Goal: Task Accomplishment & Management: Use online tool/utility

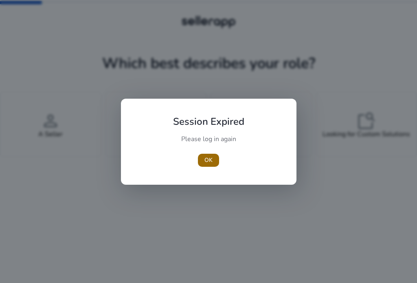
click at [209, 160] on span "OK" at bounding box center [209, 160] width 8 height 9
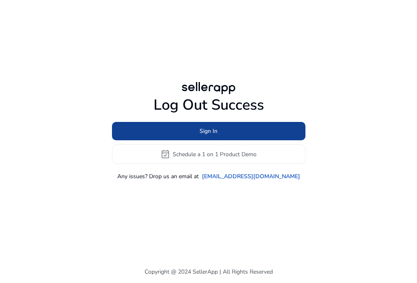
click at [211, 132] on span "Sign In" at bounding box center [209, 131] width 18 height 9
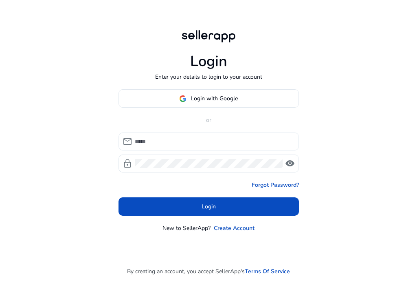
type input "**********"
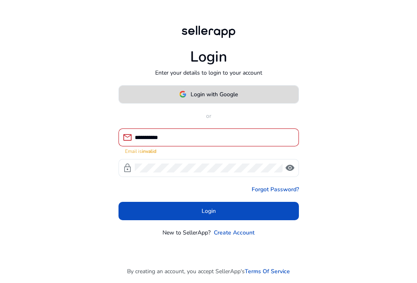
click at [215, 95] on span "Login with Google" at bounding box center [214, 94] width 47 height 9
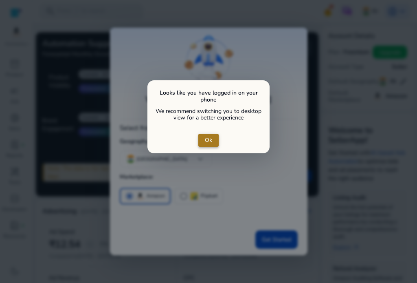
click at [208, 142] on span "Ok" at bounding box center [208, 140] width 7 height 9
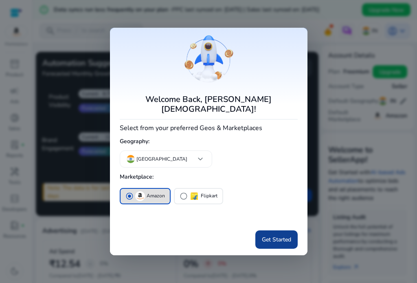
click at [277, 235] on span "Get Started" at bounding box center [276, 239] width 29 height 9
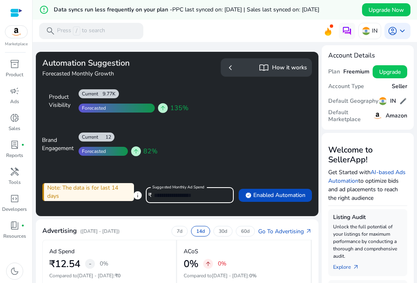
click at [170, 194] on input "*****" at bounding box center [190, 195] width 73 height 9
type input "***"
click at [269, 193] on span "verified Enabled Automation" at bounding box center [275, 195] width 60 height 9
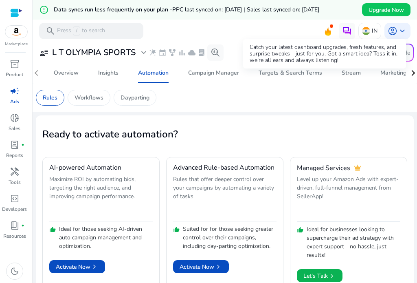
click at [327, 34] on icon at bounding box center [328, 34] width 2 height 4
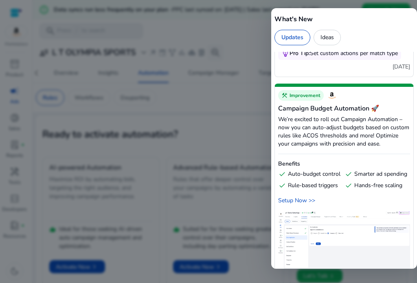
scroll to position [774, 0]
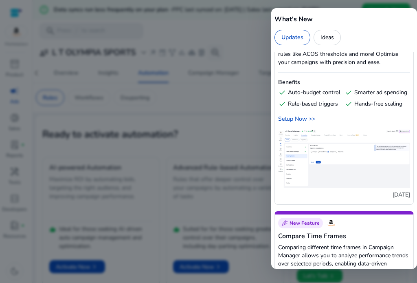
click at [256, 132] on div at bounding box center [208, 141] width 417 height 283
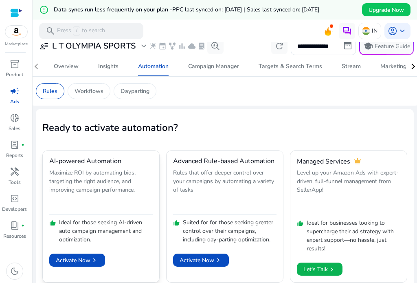
scroll to position [0, 0]
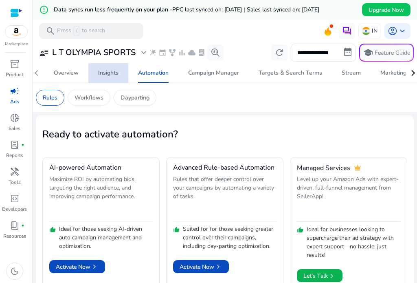
click at [110, 74] on div "Insights" at bounding box center [108, 73] width 20 height 6
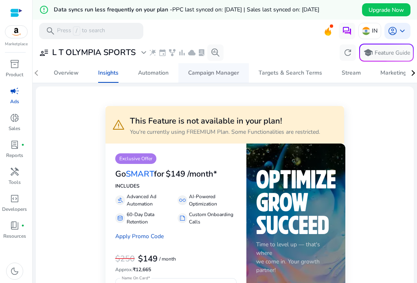
click at [213, 70] on div "Campaign Manager" at bounding box center [213, 73] width 51 height 6
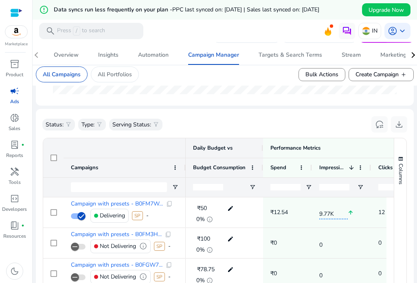
scroll to position [326, 0]
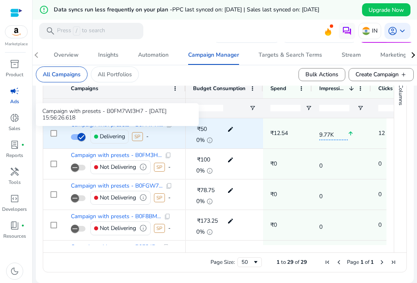
click at [132, 128] on span "Campaign with presets - B0FM7W..." at bounding box center [117, 125] width 92 height 6
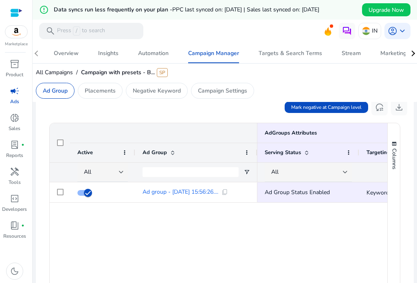
scroll to position [285, 0]
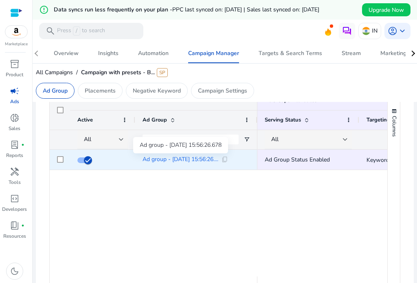
click at [176, 159] on span "Ad group - [DATE] 15:56:26...." at bounding box center [181, 159] width 76 height 6
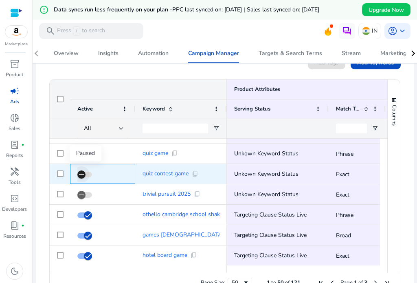
click at [80, 174] on icon "button" at bounding box center [81, 174] width 7 height 7
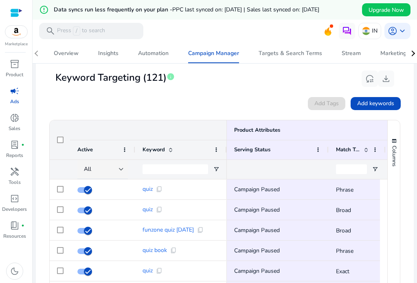
click at [152, 149] on span "Keyword" at bounding box center [154, 149] width 22 height 7
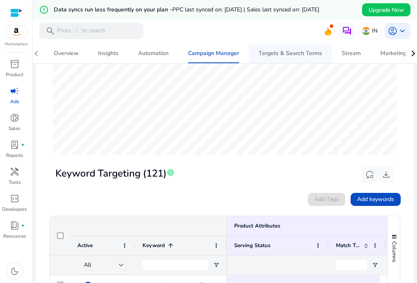
click at [292, 53] on div "Targets & Search Terms" at bounding box center [291, 54] width 64 height 6
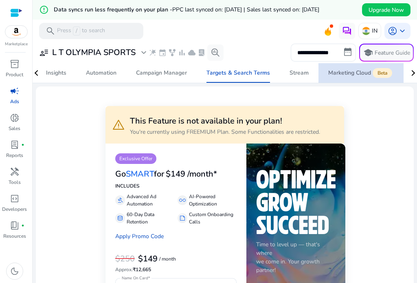
click at [394, 72] on div "Marketing Cloud Beta" at bounding box center [361, 73] width 66 height 7
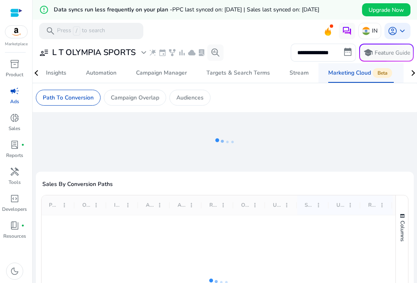
click at [358, 72] on div "Marketing Cloud Beta" at bounding box center [361, 73] width 66 height 7
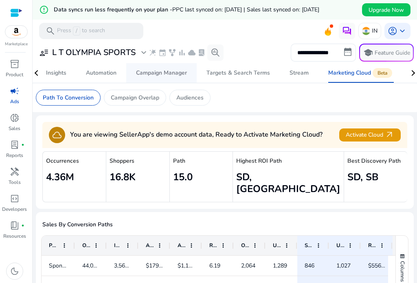
click at [154, 73] on div "Campaign Manager" at bounding box center [161, 73] width 51 height 6
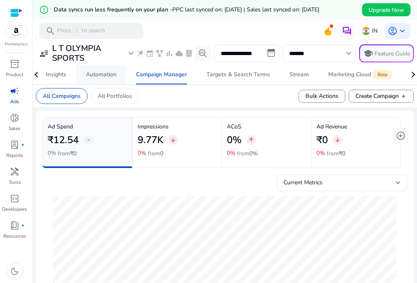
click at [107, 74] on div "Automation" at bounding box center [101, 75] width 31 height 6
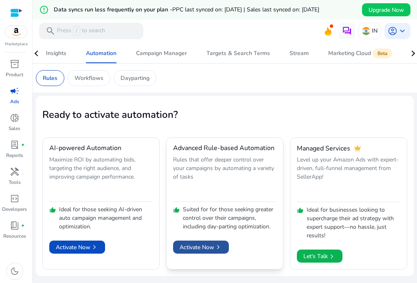
click at [202, 247] on span "Activate Now chevron_right" at bounding box center [201, 247] width 43 height 9
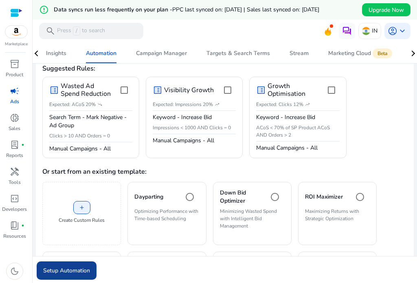
click at [79, 269] on span "Setup Automation" at bounding box center [66, 270] width 47 height 9
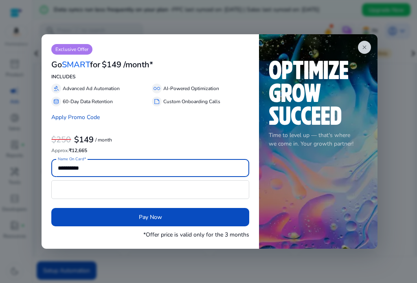
click at [190, 89] on p "AI-Powered Optimization" at bounding box center [191, 88] width 56 height 7
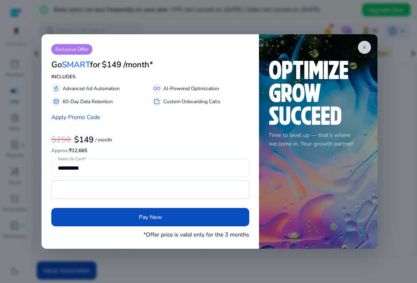
click at [190, 89] on p "AI-Powered Optimization" at bounding box center [191, 88] width 56 height 7
click at [201, 86] on p "AI-Powered Optimization" at bounding box center [191, 88] width 56 height 7
click at [368, 46] on app-icon "close" at bounding box center [364, 47] width 13 height 13
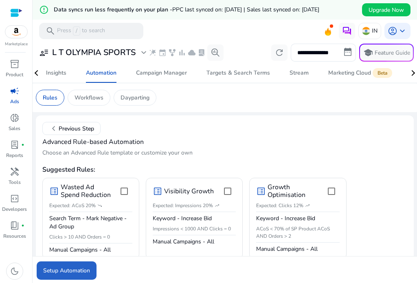
scroll to position [122, 0]
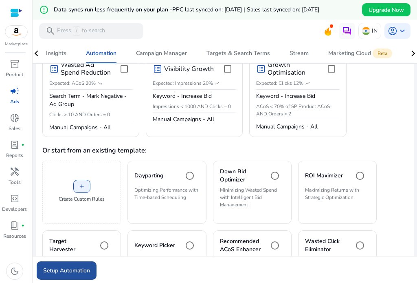
click at [50, 267] on span "Setup Automation" at bounding box center [66, 270] width 47 height 9
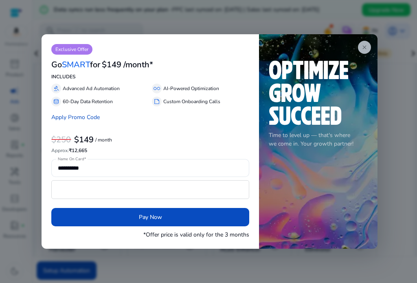
click at [367, 45] on span "close" at bounding box center [364, 47] width 7 height 7
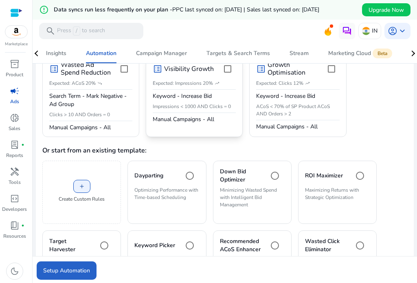
scroll to position [0, 0]
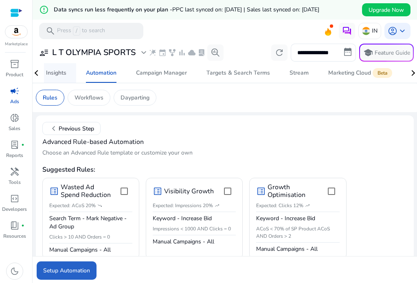
click at [57, 78] on span "Insights" at bounding box center [56, 73] width 20 height 20
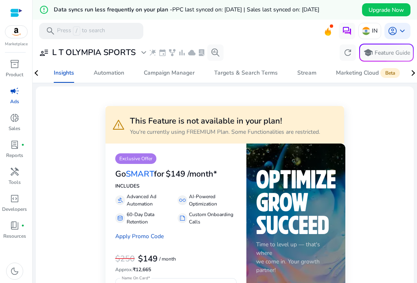
click at [16, 92] on span "campaign" at bounding box center [15, 91] width 10 height 10
